Goal: Find specific fact: Find specific fact

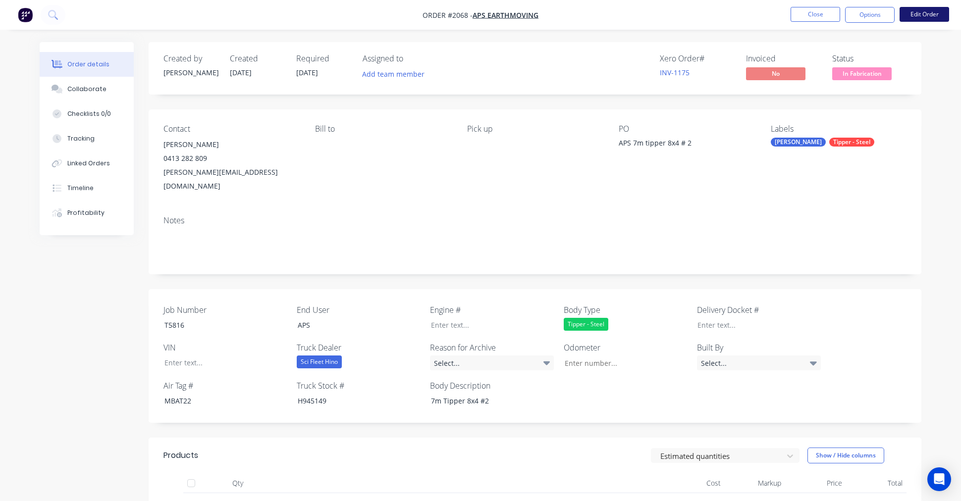
scroll to position [92, 0]
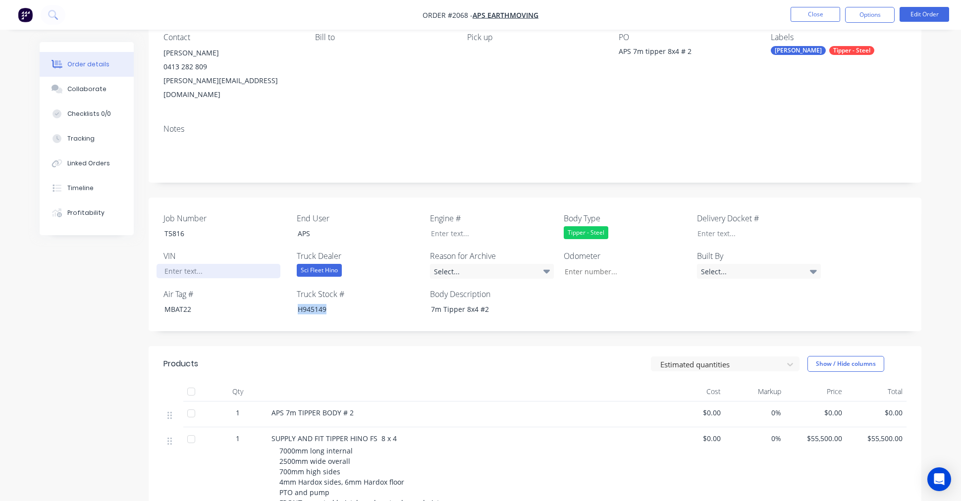
click at [191, 264] on div at bounding box center [219, 271] width 124 height 14
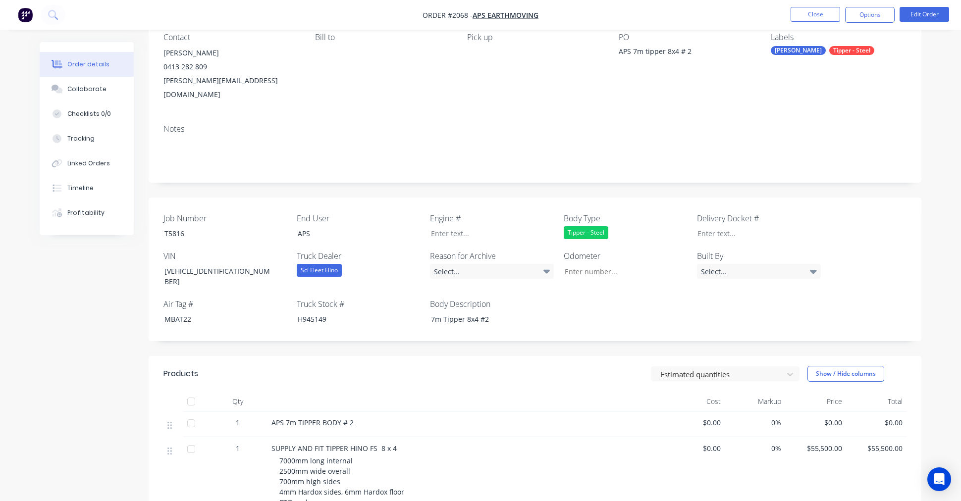
click at [148, 268] on div "Created by [PERSON_NAME] Created [DATE] Required [DATE] Assigned to Add team me…" at bounding box center [481, 461] width 882 height 1022
click at [240, 264] on div "[VEHICLE_IDENTIFICATION_NUMBER]" at bounding box center [219, 276] width 124 height 25
click at [46, 275] on div "Created by [PERSON_NAME] Created [DATE] Required [DATE] Assigned to Add team me…" at bounding box center [481, 461] width 882 height 1022
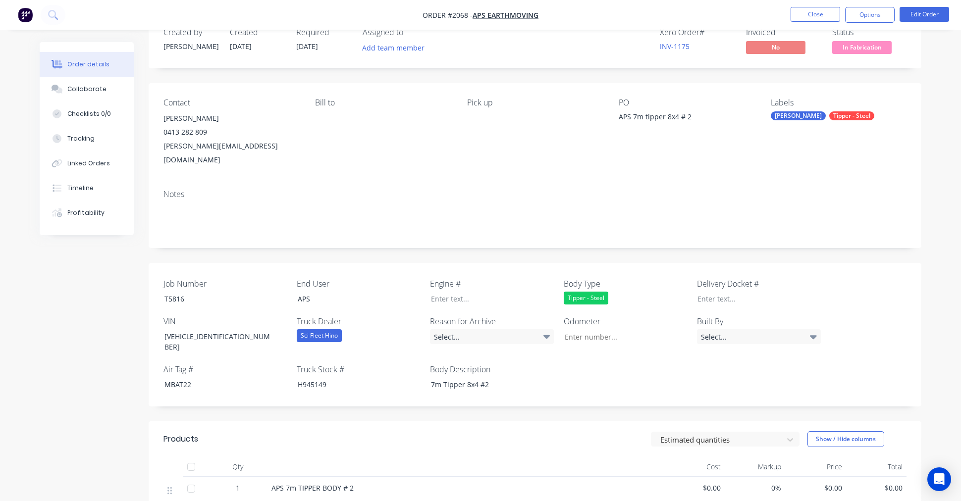
scroll to position [0, 0]
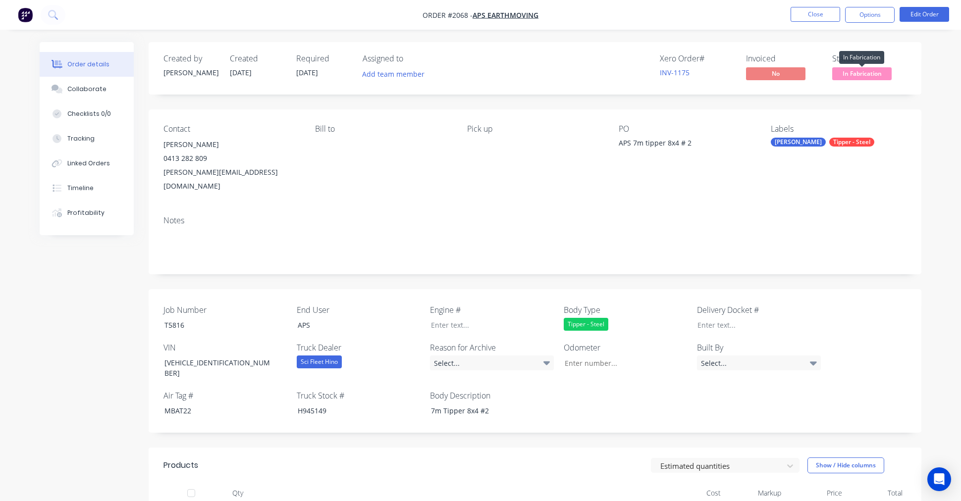
click at [858, 73] on span "In Fabrication" at bounding box center [861, 73] width 59 height 12
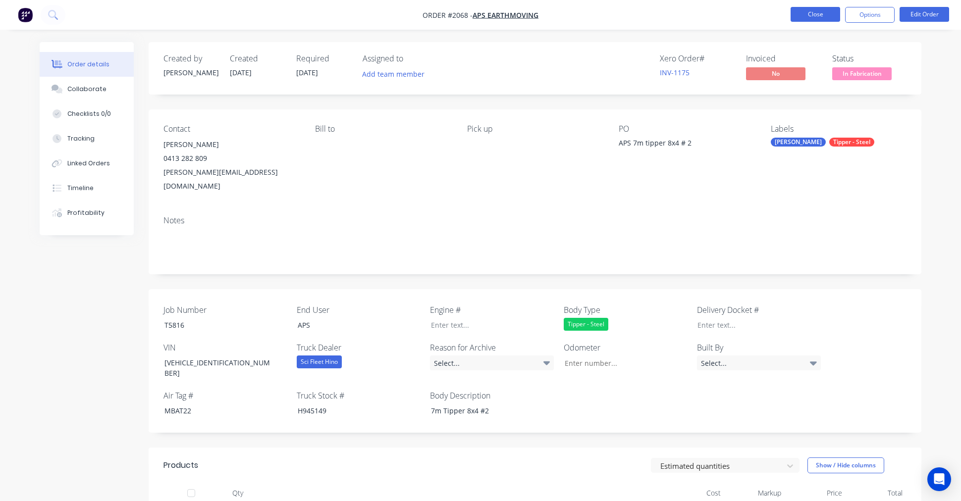
click at [818, 15] on button "Close" at bounding box center [816, 14] width 50 height 15
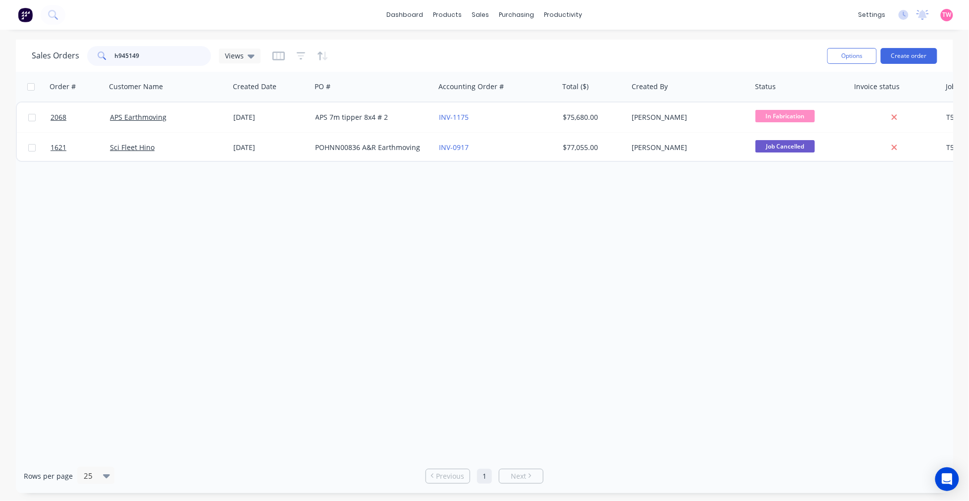
drag, startPoint x: 184, startPoint y: 57, endPoint x: 83, endPoint y: 57, distance: 101.5
click at [83, 57] on div "Sales Orders h945149 Views" at bounding box center [146, 56] width 229 height 20
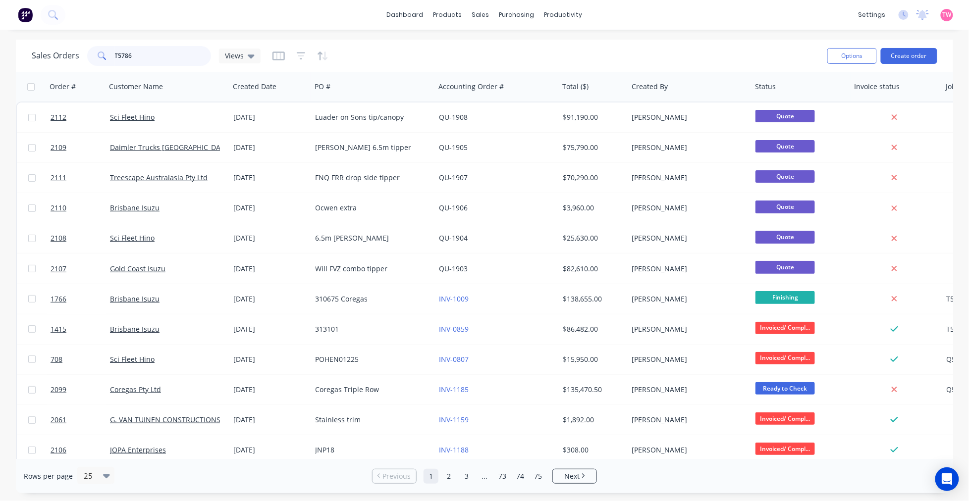
type input "T5786"
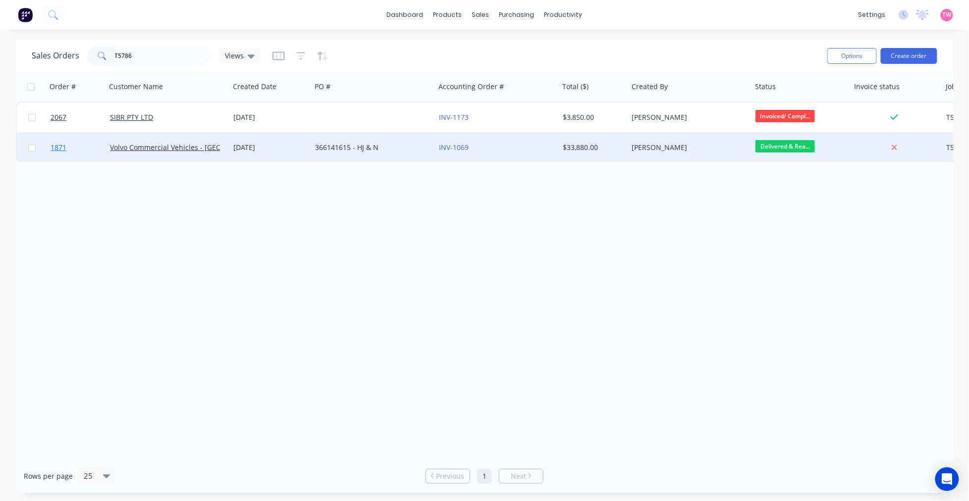
click at [88, 144] on link "1871" at bounding box center [80, 148] width 59 height 30
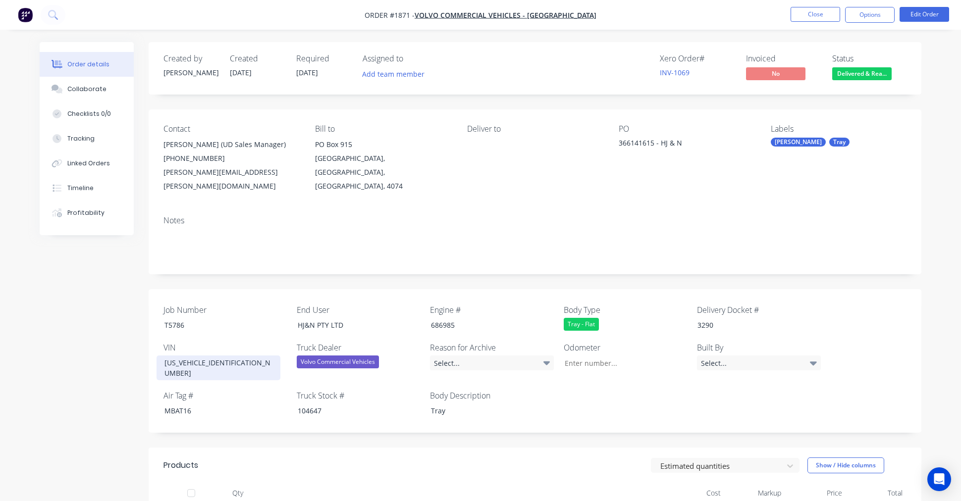
click at [210, 356] on div "[US_VEHICLE_IDENTIFICATION_NUMBER]" at bounding box center [219, 368] width 124 height 25
copy div "[US_VEHICLE_IDENTIFICATION_NUMBER]"
